Goal: Find specific page/section: Find specific page/section

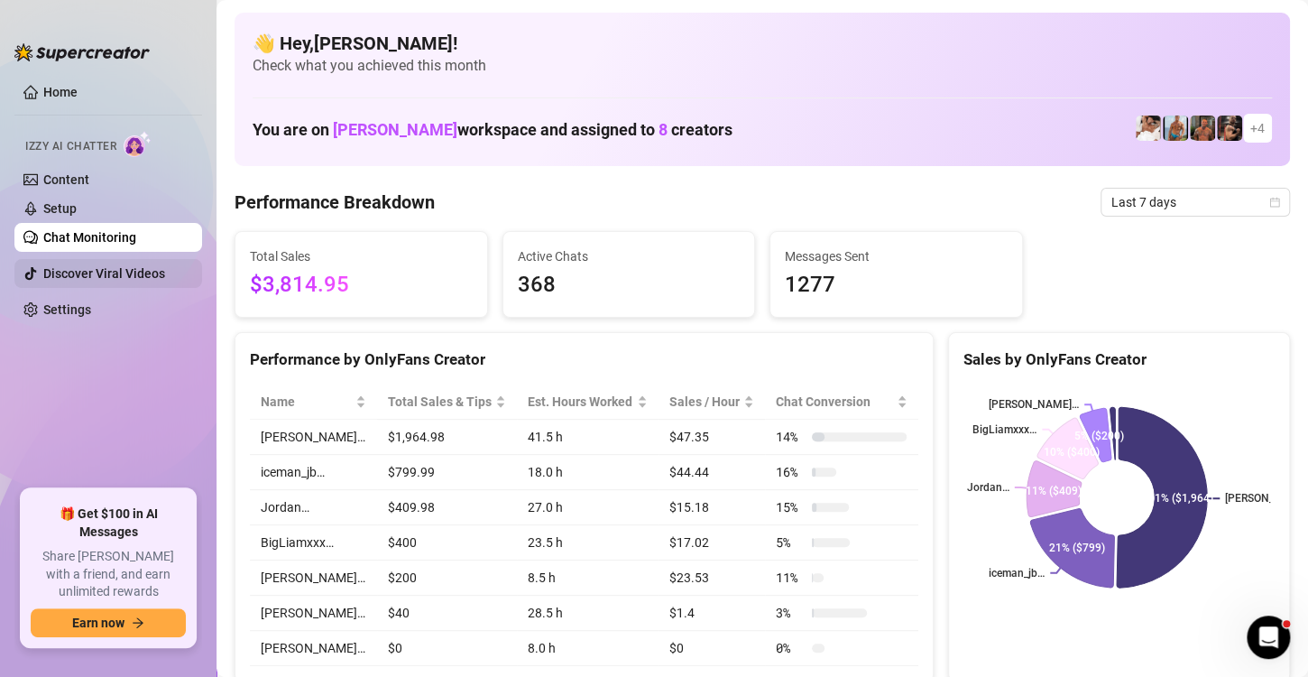
click at [115, 281] on link "Discover Viral Videos" at bounding box center [104, 273] width 122 height 14
